Goal: Consume media (video, audio)

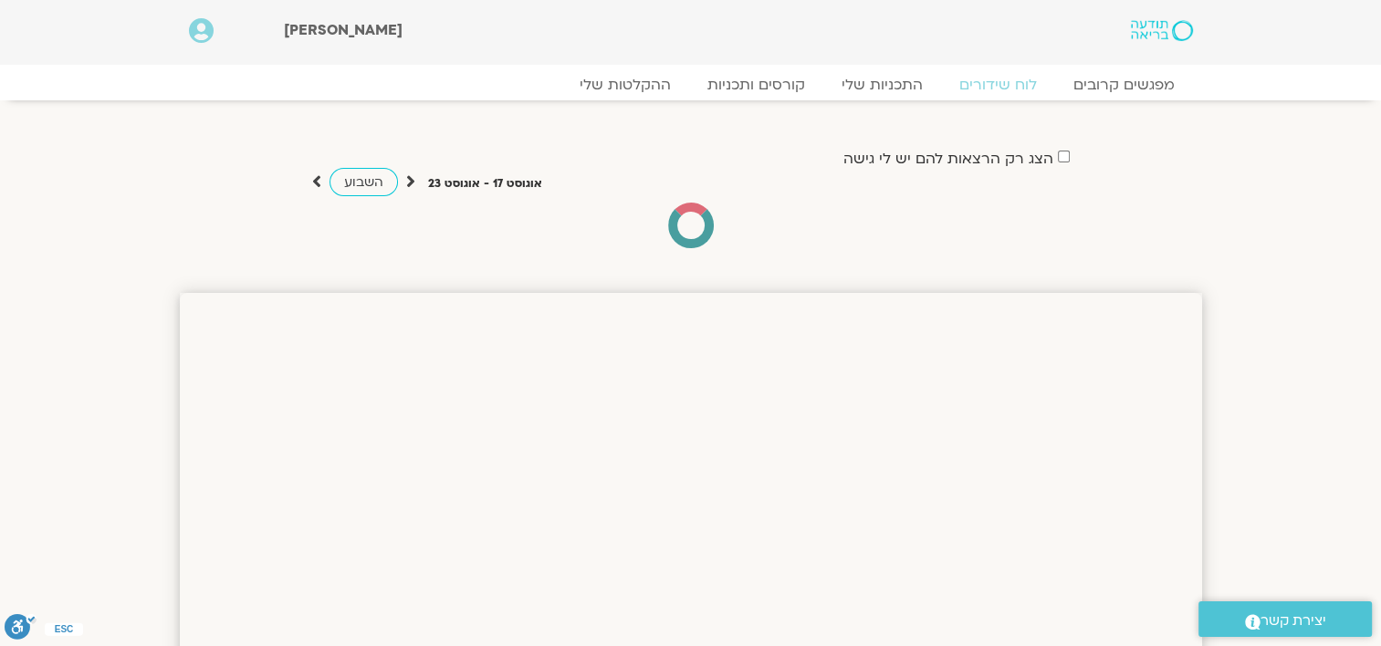
click at [287, 148] on div "הצג רק הרצאות להם יש לי גישה אוגוסט 17 - אוגוסט 23 השבוע להציג אירועים שפתוחים …" at bounding box center [691, 197] width 1023 height 102
click at [614, 88] on link "ההקלטות שלי" at bounding box center [625, 85] width 153 height 22
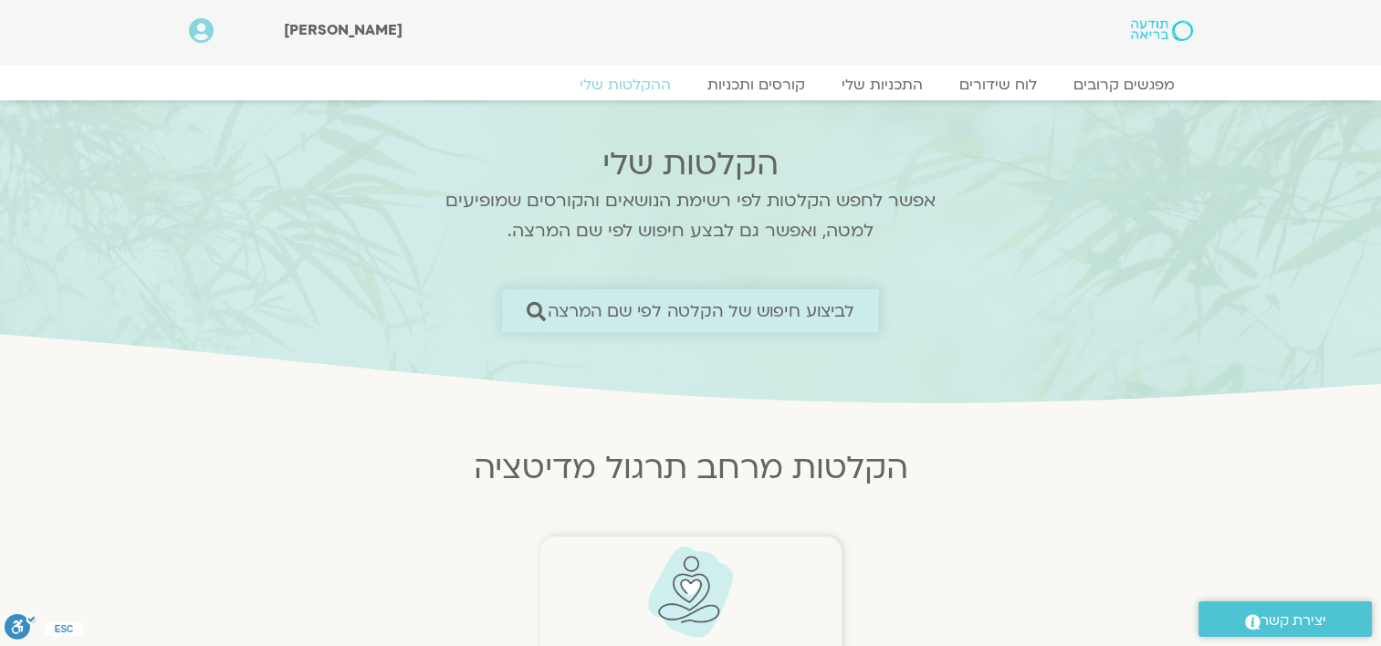
click at [822, 309] on span "לביצוע חיפוש של הקלטה לפי שם המרצה" at bounding box center [702, 310] width 308 height 19
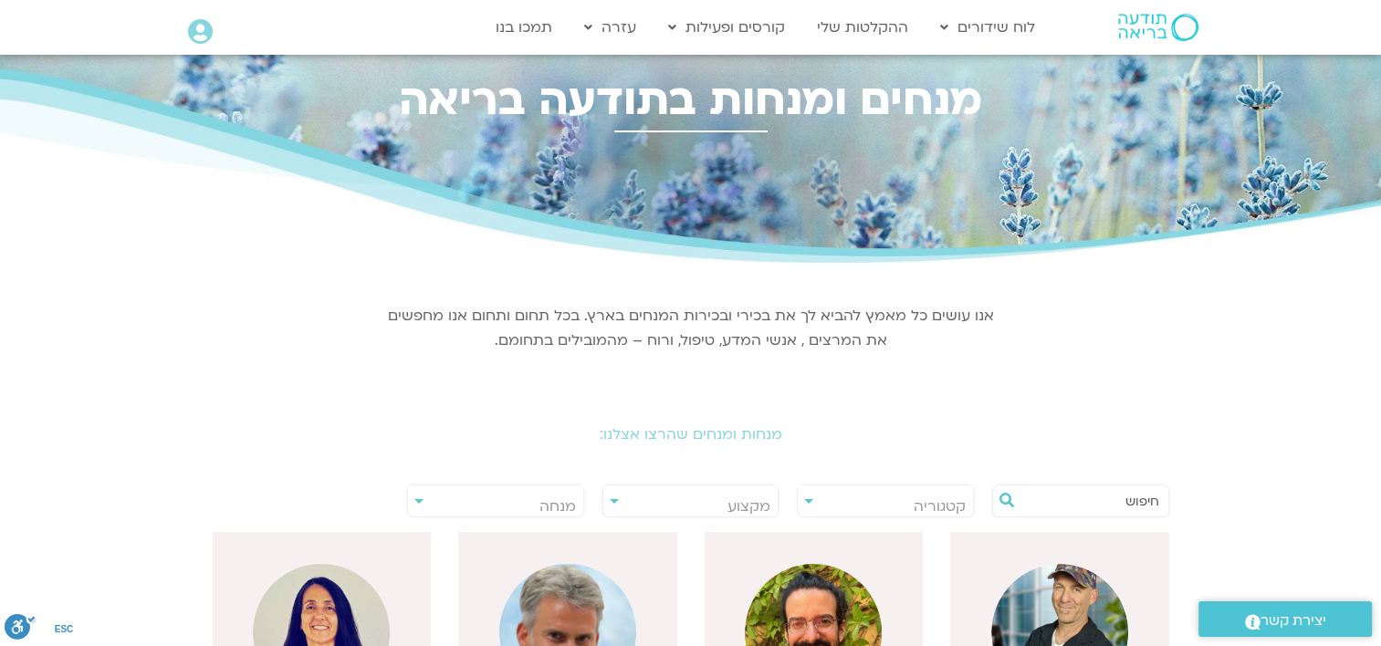
scroll to position [24, 0]
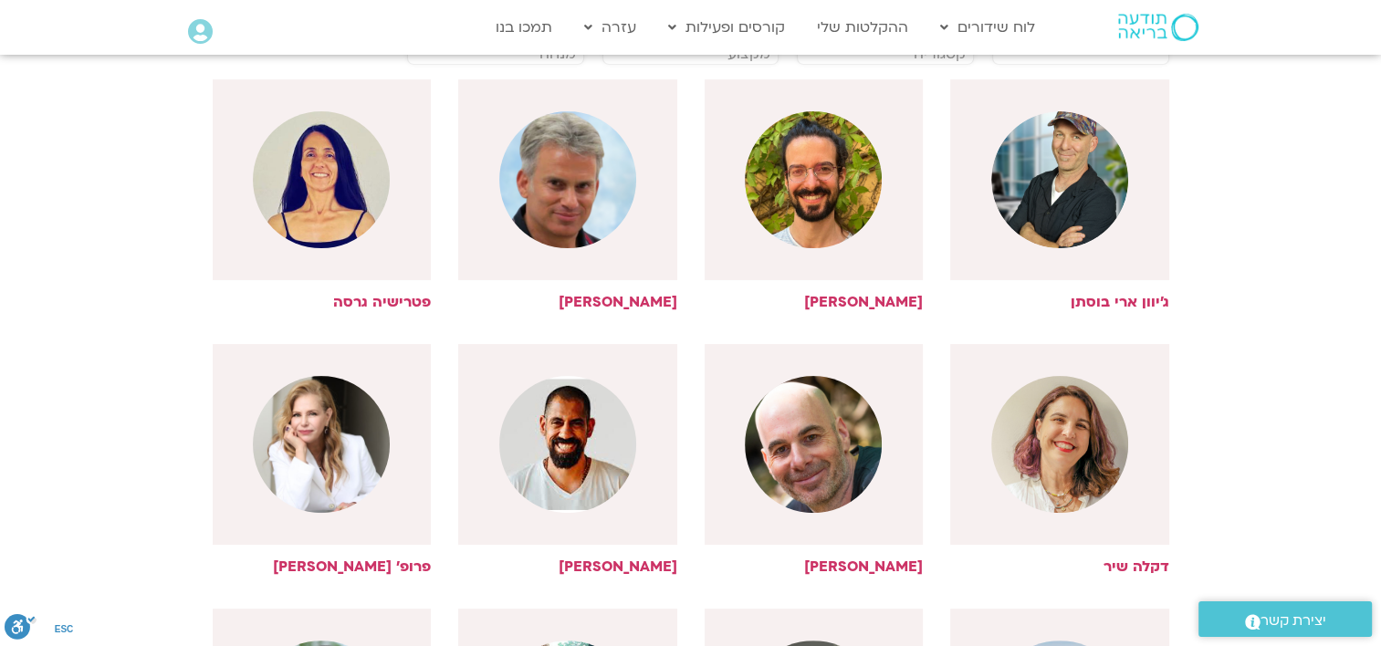
scroll to position [499, 0]
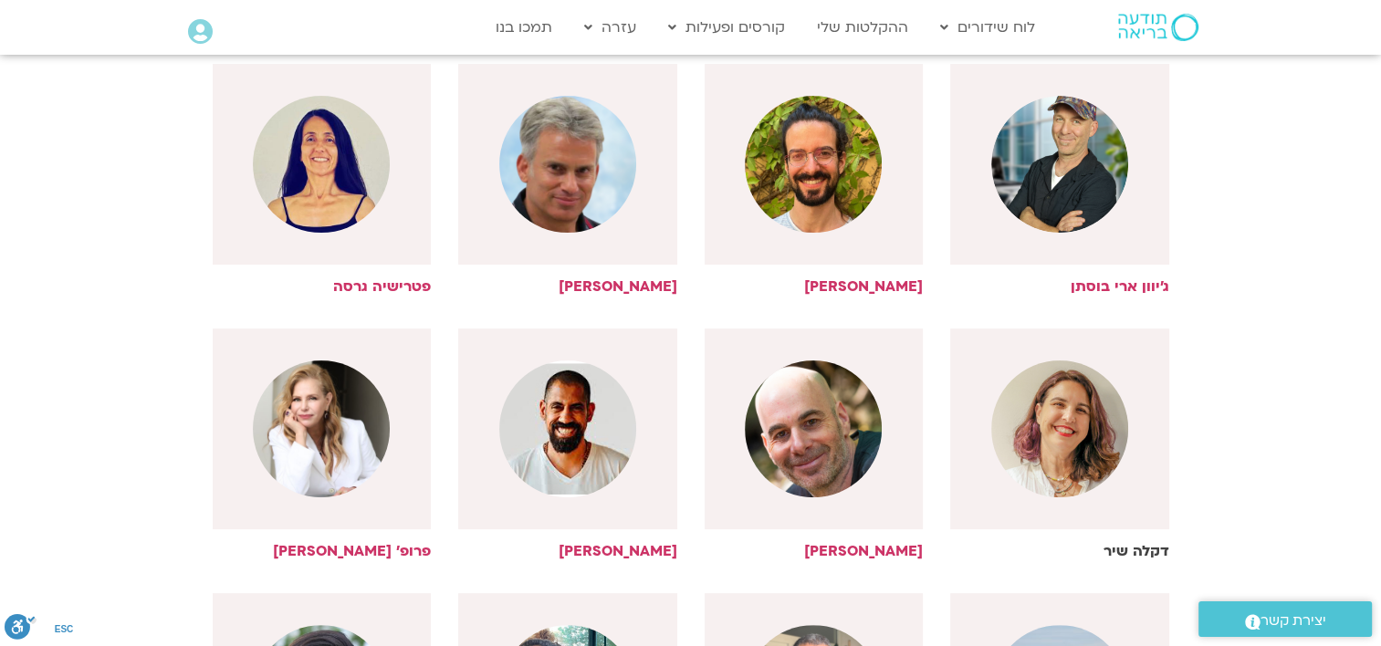
click at [1075, 427] on img at bounding box center [1060, 429] width 137 height 137
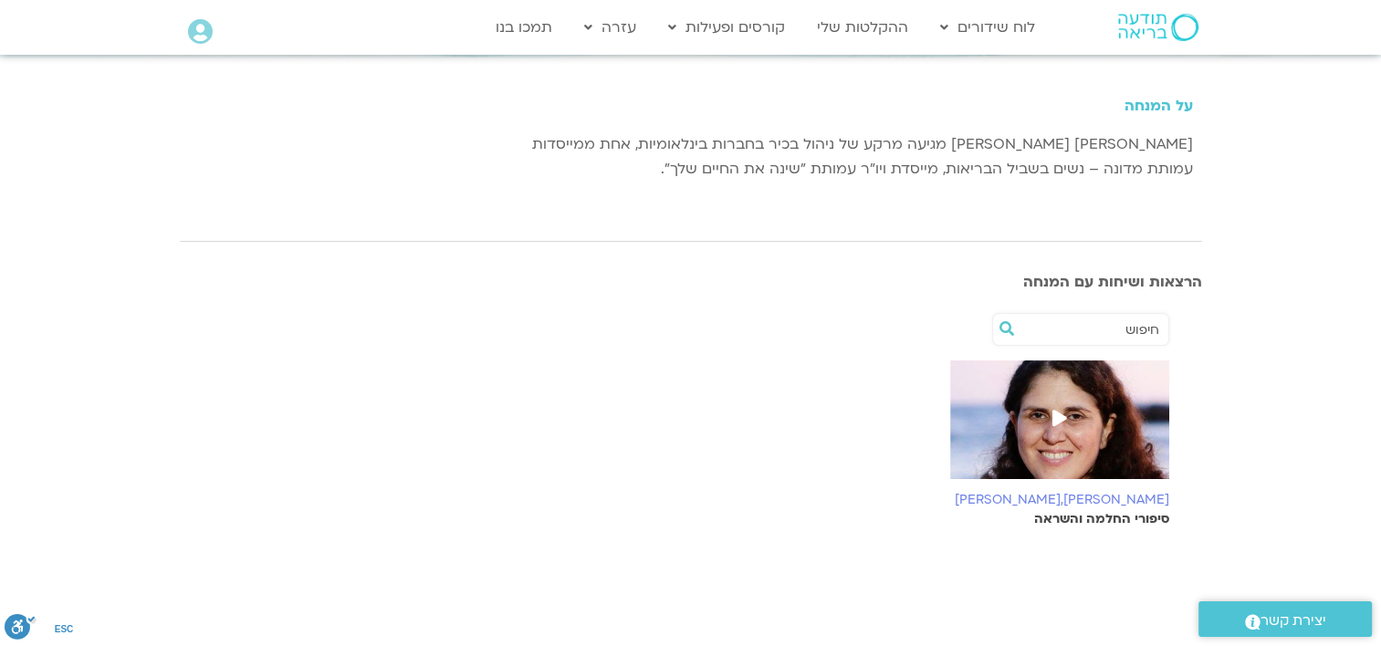
scroll to position [219, 0]
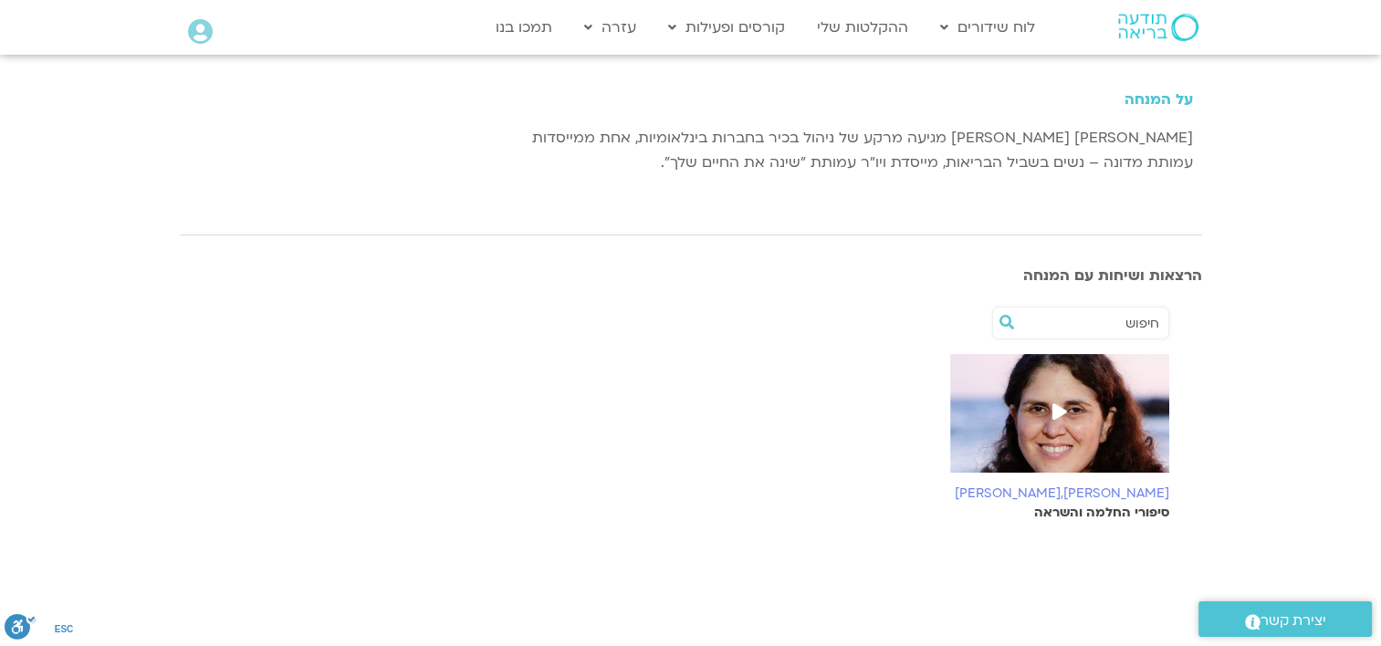
click at [1057, 413] on icon at bounding box center [1060, 412] width 15 height 16
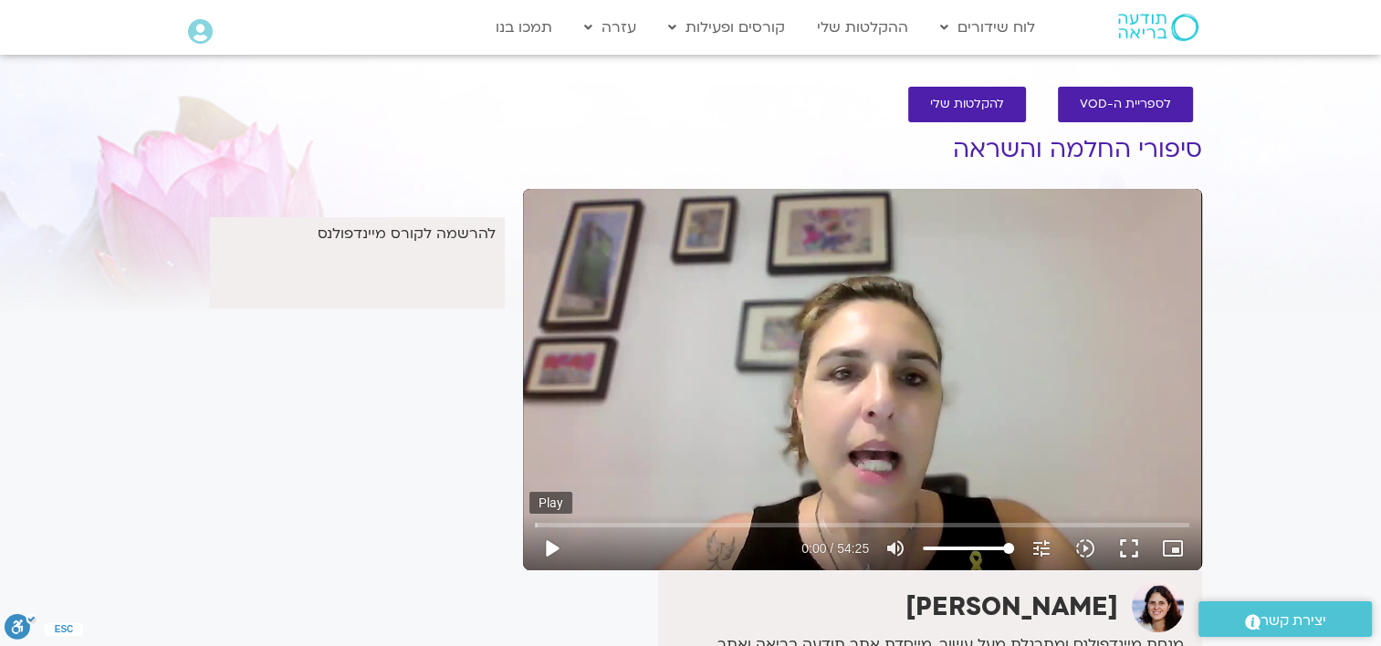
click at [549, 550] on button "play_arrow" at bounding box center [552, 549] width 44 height 44
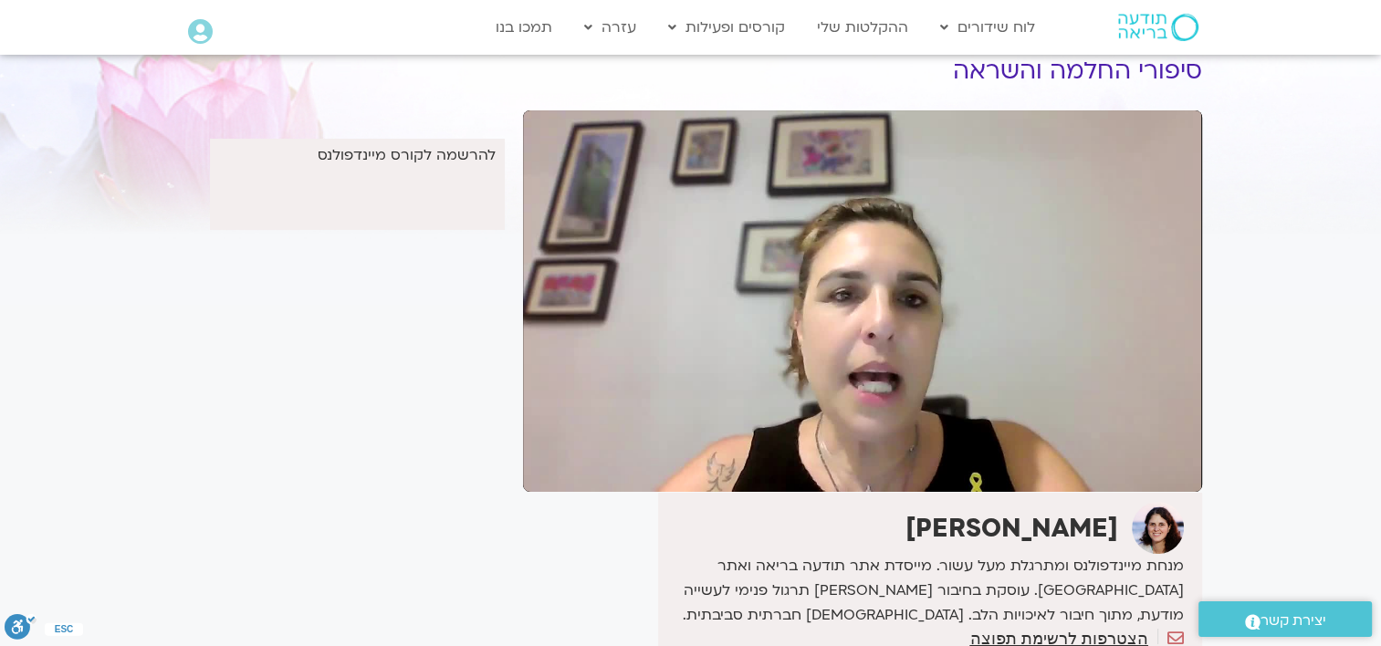
scroll to position [73, 0]
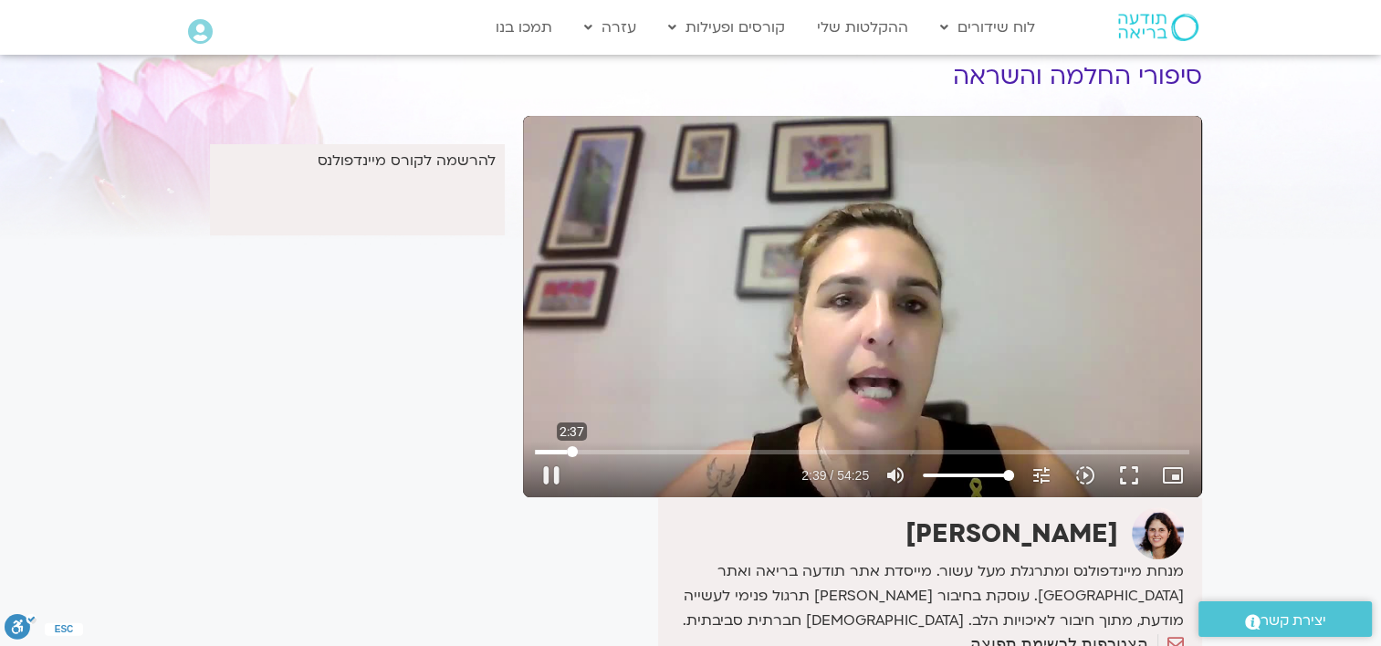
click at [572, 454] on input "Seek" at bounding box center [862, 451] width 655 height 11
click at [592, 447] on input "Seek" at bounding box center [862, 451] width 655 height 11
click at [614, 451] on input "Seek" at bounding box center [862, 451] width 655 height 11
drag, startPoint x: 647, startPoint y: 462, endPoint x: 776, endPoint y: 447, distance: 129.6
click at [776, 447] on div "Skip Ad 19:55 pause 7:42 / 54:25 volume_up Mute tune Resolution Auto 360p slow_…" at bounding box center [863, 467] width 666 height 59
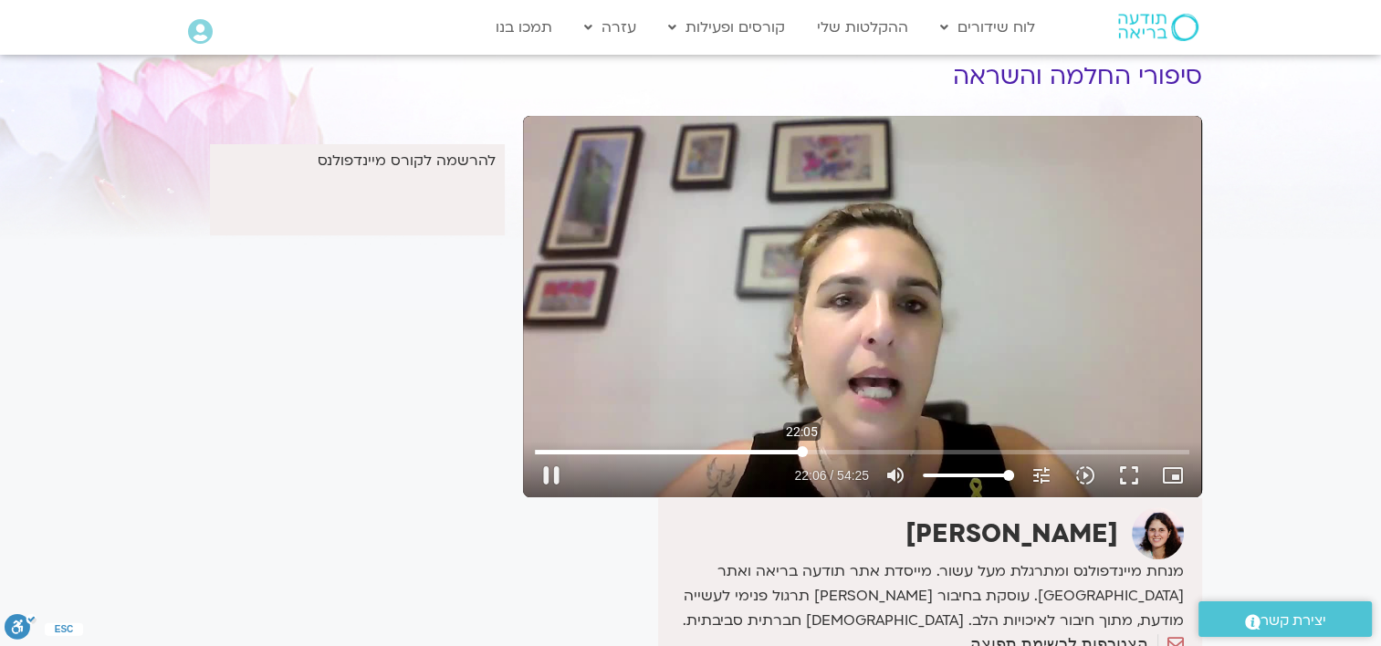
click at [802, 454] on input "Seek" at bounding box center [862, 451] width 655 height 11
click at [936, 449] on input "Seek" at bounding box center [862, 451] width 655 height 11
click at [965, 446] on input "Seek" at bounding box center [862, 451] width 655 height 11
type input "2166.985176"
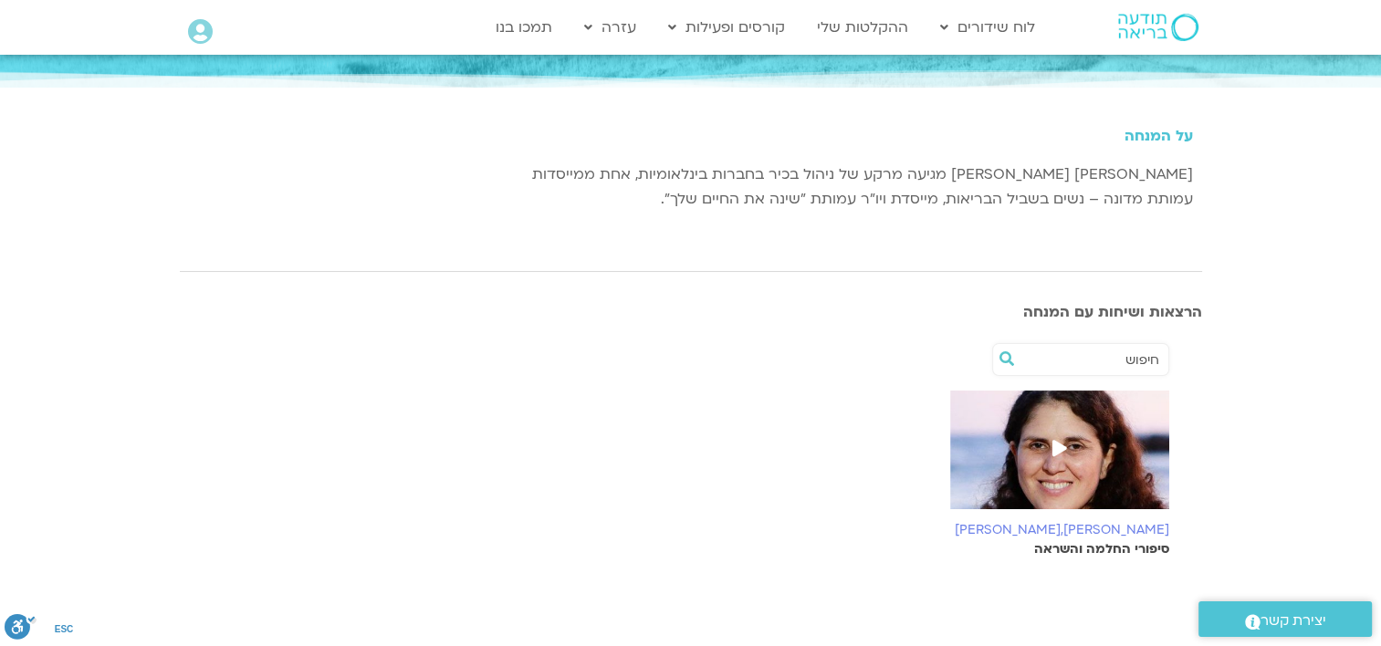
scroll to position [146, 0]
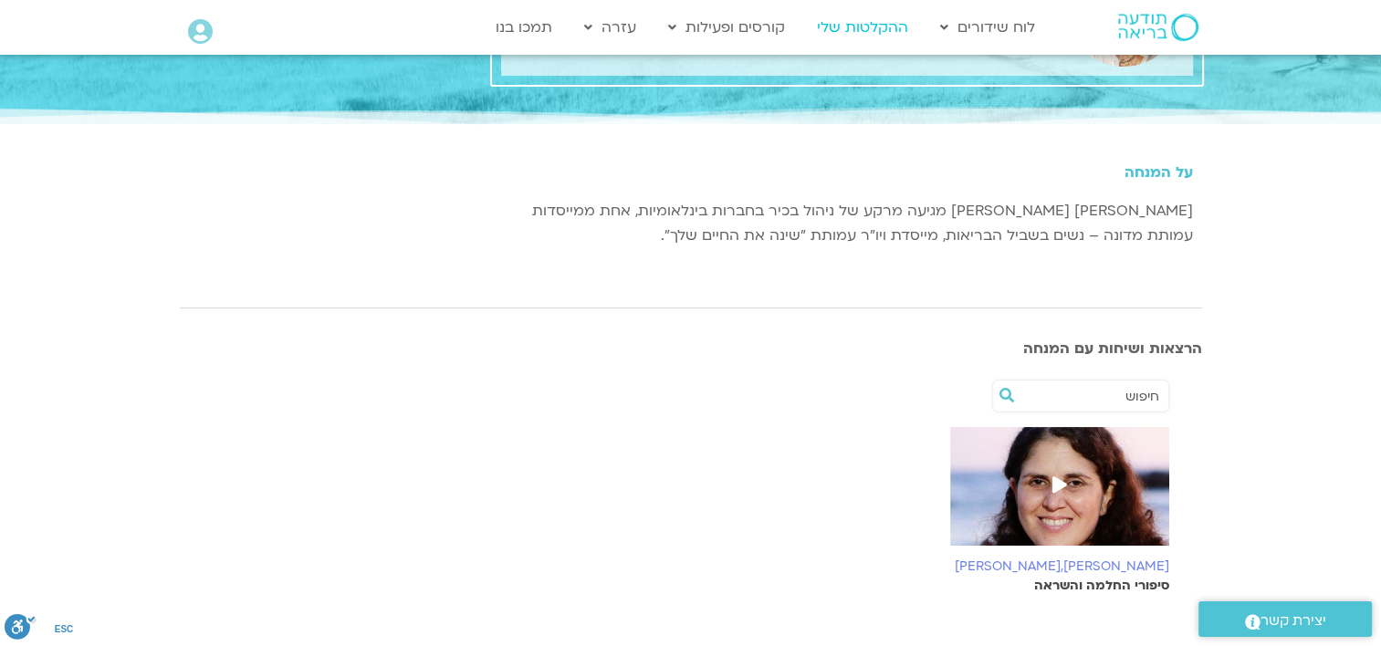
click at [854, 30] on link "ההקלטות שלי" at bounding box center [863, 27] width 110 height 35
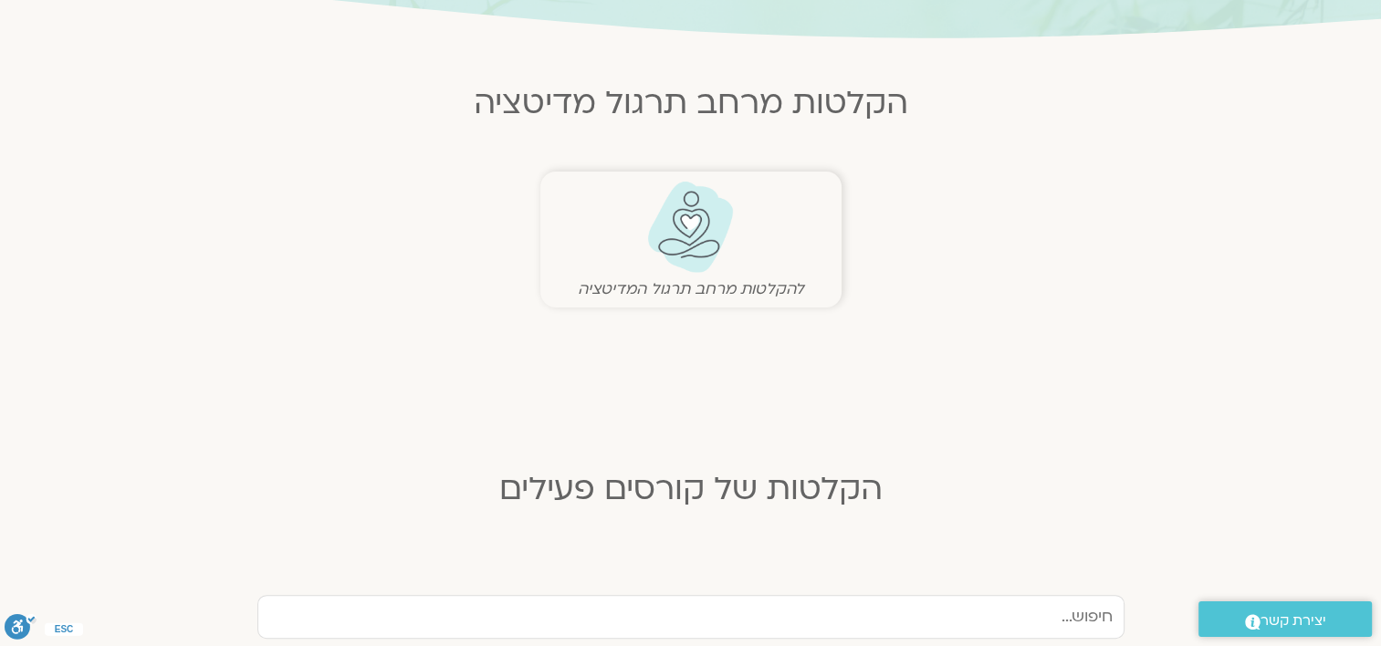
scroll to position [413, 0]
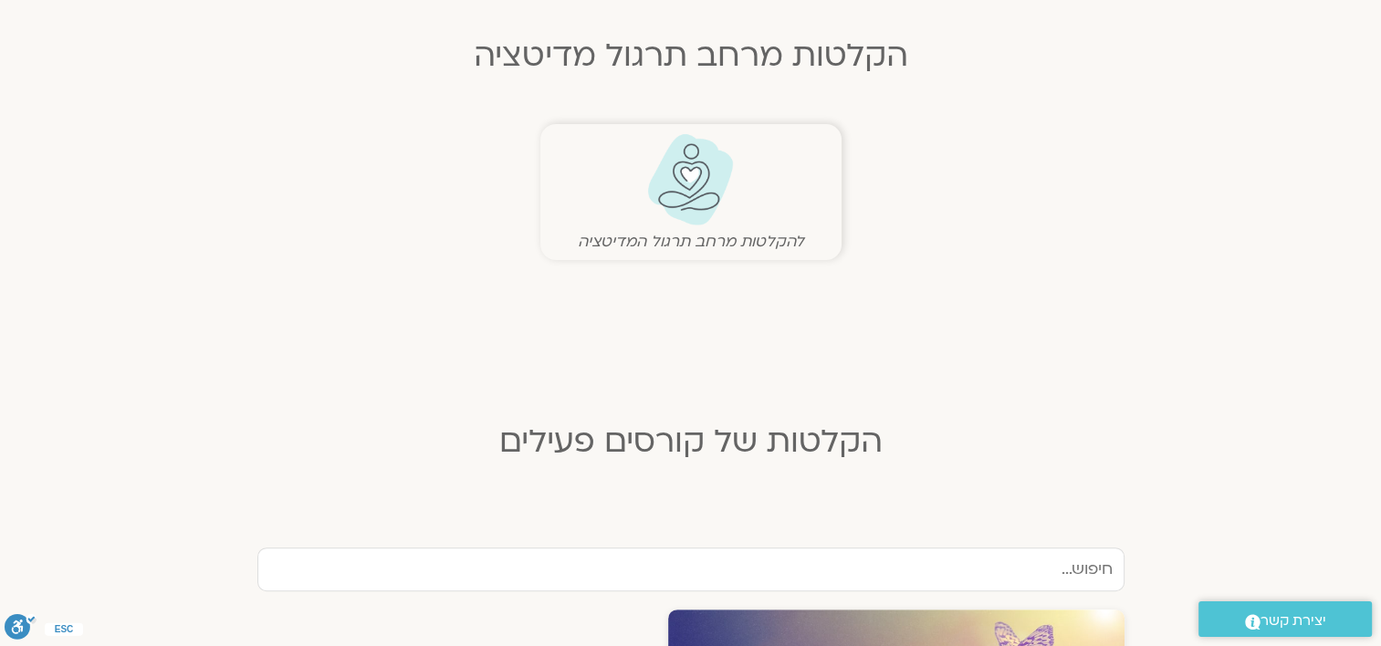
click at [687, 186] on img at bounding box center [691, 179] width 90 height 93
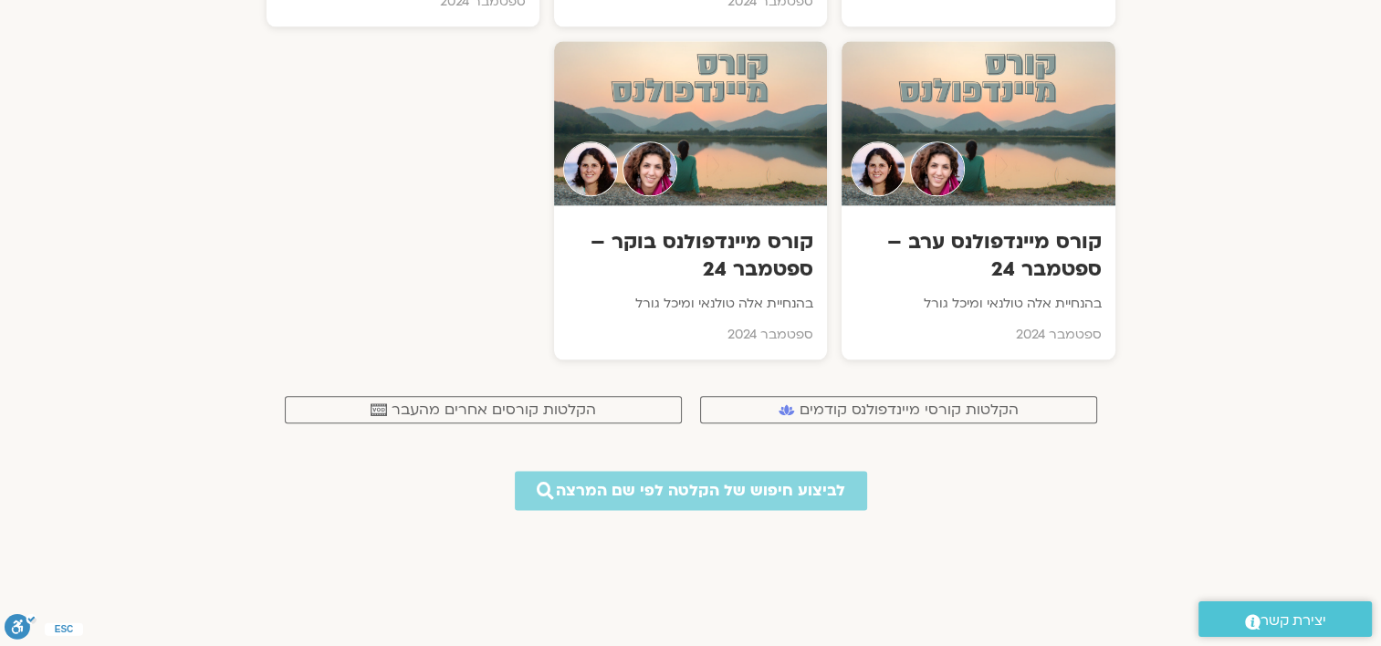
scroll to position [2154, 0]
